Goal: Task Accomplishment & Management: Use online tool/utility

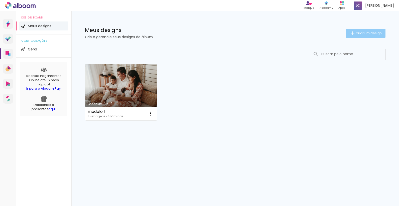
click at [363, 33] on span "Criar um design" at bounding box center [368, 33] width 26 height 3
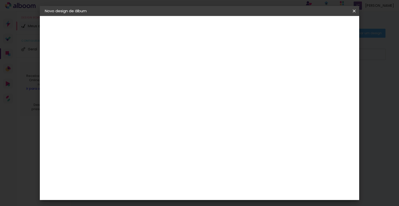
click at [127, 65] on input at bounding box center [127, 67] width 0 height 8
type input "Teste"
drag, startPoint x: 335, startPoint y: 24, endPoint x: 307, endPoint y: 37, distance: 31.4
click at [178, 24] on paper-button "Avançar" at bounding box center [165, 26] width 25 height 9
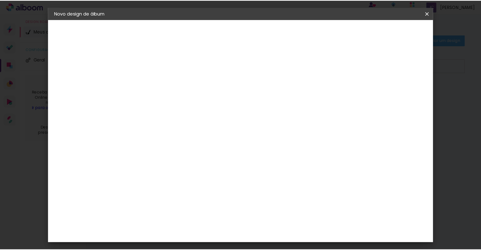
scroll to position [3, 0]
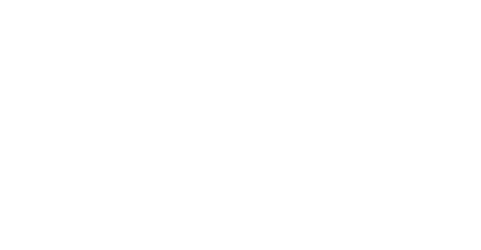
click at [11, 0] on html "link( href="../../bower_components/polymer/polymer.html" rel="import" ) picture…" at bounding box center [240, 125] width 481 height 250
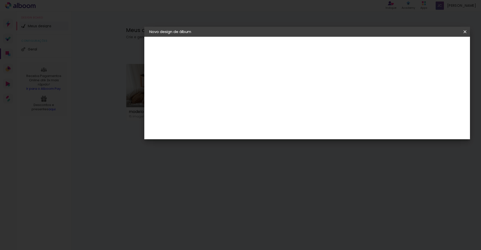
click at [269, 100] on iron-icon at bounding box center [267, 101] width 4 height 4
click at [0, 0] on slot "[GEOGRAPHIC_DATA]" at bounding box center [0, 0] width 0 height 0
type input "[GEOGRAPHIC_DATA]"
click at [248, 106] on input at bounding box center [239, 107] width 43 height 6
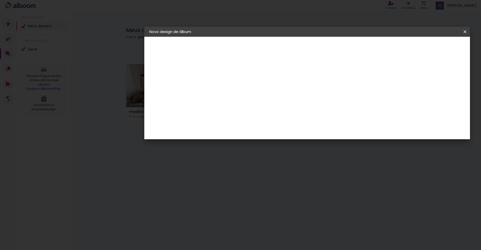
scroll to position [1, 0]
type input "photu"
type paper-input "photu"
click at [255, 99] on input "[GEOGRAPHIC_DATA]" at bounding box center [236, 99] width 37 height 6
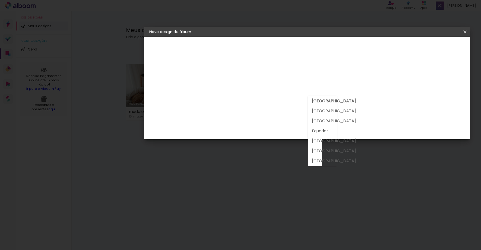
click at [0, 0] on slot "[GEOGRAPHIC_DATA]" at bounding box center [0, 0] width 0 height 0
type input "[GEOGRAPHIC_DATA]"
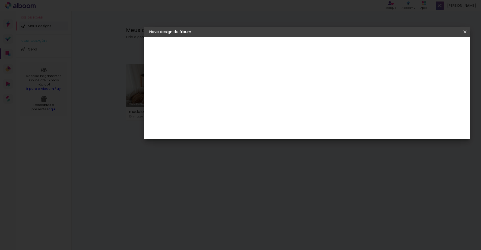
click at [237, 132] on div "Photus" at bounding box center [235, 133] width 14 height 4
click at [0, 0] on slot "Avançar" at bounding box center [0, 0] width 0 height 0
click at [0, 0] on slot "Voltar" at bounding box center [0, 0] width 0 height 0
click at [0, 0] on slot "Tamanho Livre" at bounding box center [0, 0] width 0 height 0
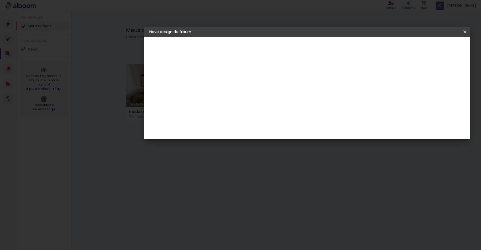
click at [0, 0] on slot "Tamanho Livre" at bounding box center [0, 0] width 0 height 0
click at [275, 88] on iron-icon at bounding box center [272, 86] width 6 height 6
click at [0, 0] on slot "Avançar" at bounding box center [0, 0] width 0 height 0
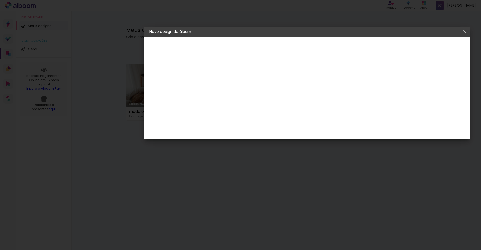
click at [322, 47] on span "Iniciar design" at bounding box center [316, 49] width 12 height 7
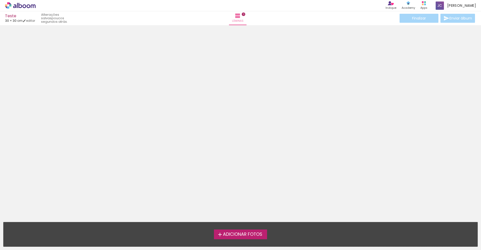
scroll to position [6, 0]
click at [247, 206] on span "Adicionar Fotos" at bounding box center [242, 235] width 39 height 5
click at [0, 0] on input "file" at bounding box center [0, 0] width 0 height 0
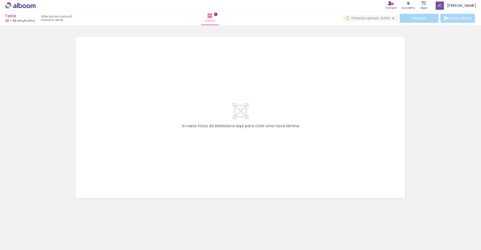
click at [50, 206] on div at bounding box center [50, 233] width 25 height 17
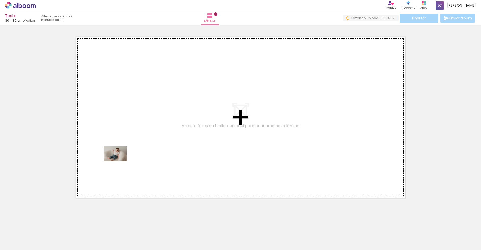
drag, startPoint x: 52, startPoint y: 233, endPoint x: 119, endPoint y: 158, distance: 100.8
click at [119, 158] on quentale-workspace at bounding box center [240, 125] width 481 height 250
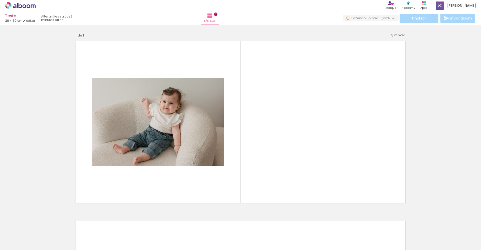
scroll to position [2, 0]
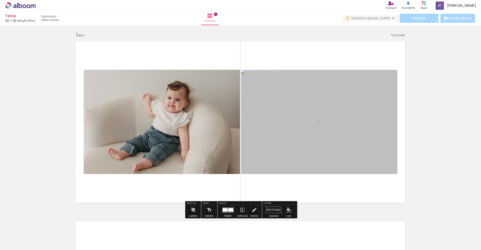
drag, startPoint x: 79, startPoint y: 237, endPoint x: 247, endPoint y: 175, distance: 178.5
click at [247, 175] on quentale-workspace at bounding box center [240, 125] width 481 height 250
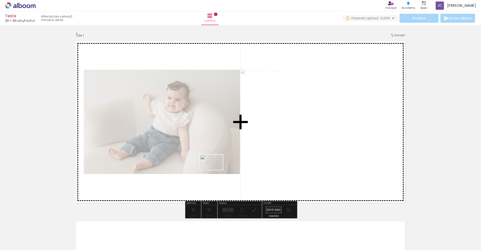
drag, startPoint x: 106, startPoint y: 238, endPoint x: 215, endPoint y: 170, distance: 128.5
click at [215, 170] on quentale-workspace at bounding box center [240, 125] width 481 height 250
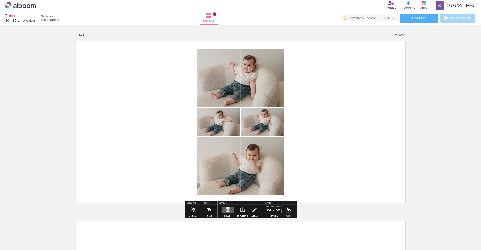
drag, startPoint x: 135, startPoint y: 237, endPoint x: 335, endPoint y: 138, distance: 223.0
click at [335, 138] on quentale-workspace at bounding box center [240, 125] width 481 height 250
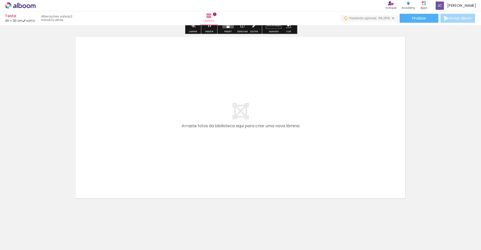
scroll to position [186, 0]
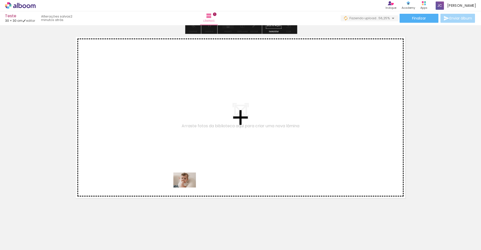
drag, startPoint x: 162, startPoint y: 233, endPoint x: 188, endPoint y: 188, distance: 52.2
click at [188, 188] on quentale-workspace at bounding box center [240, 125] width 481 height 250
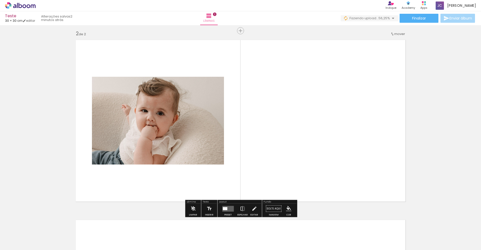
scroll to position [182, 0]
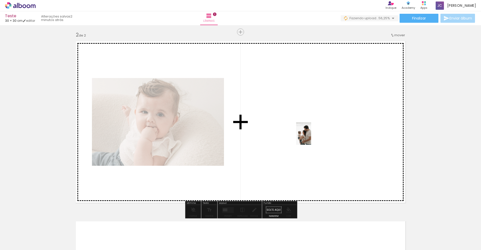
drag, startPoint x: 217, startPoint y: 240, endPoint x: 311, endPoint y: 137, distance: 138.2
click at [311, 137] on quentale-workspace at bounding box center [240, 125] width 481 height 250
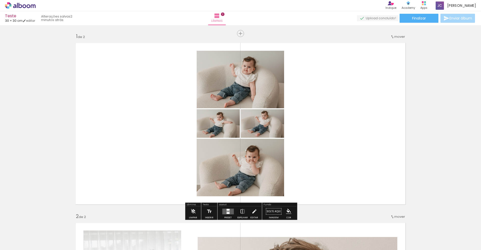
scroll to position [0, 0]
click at [398, 6] on div "Apps" at bounding box center [423, 8] width 7 height 4
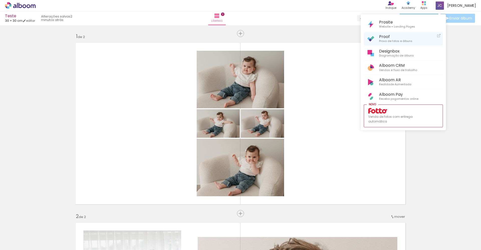
click at [388, 39] on span "Prova de fotos e álbuns" at bounding box center [395, 41] width 33 height 5
